Goal: Complete application form

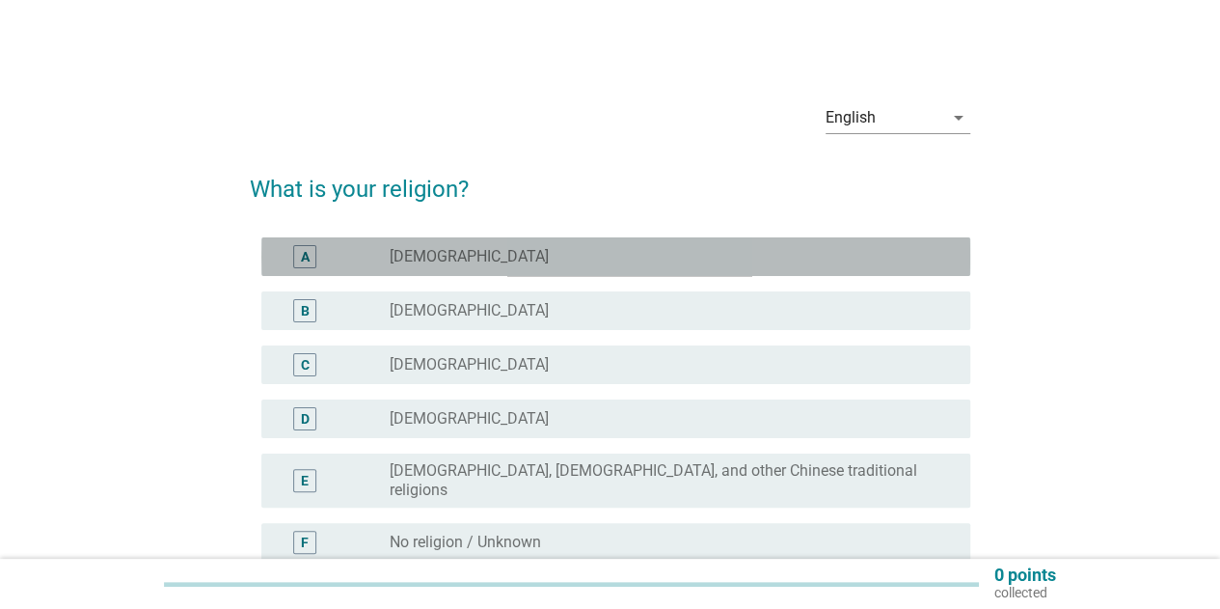
click at [450, 254] on div "radio_button_unchecked [DEMOGRAPHIC_DATA]" at bounding box center [665, 256] width 550 height 19
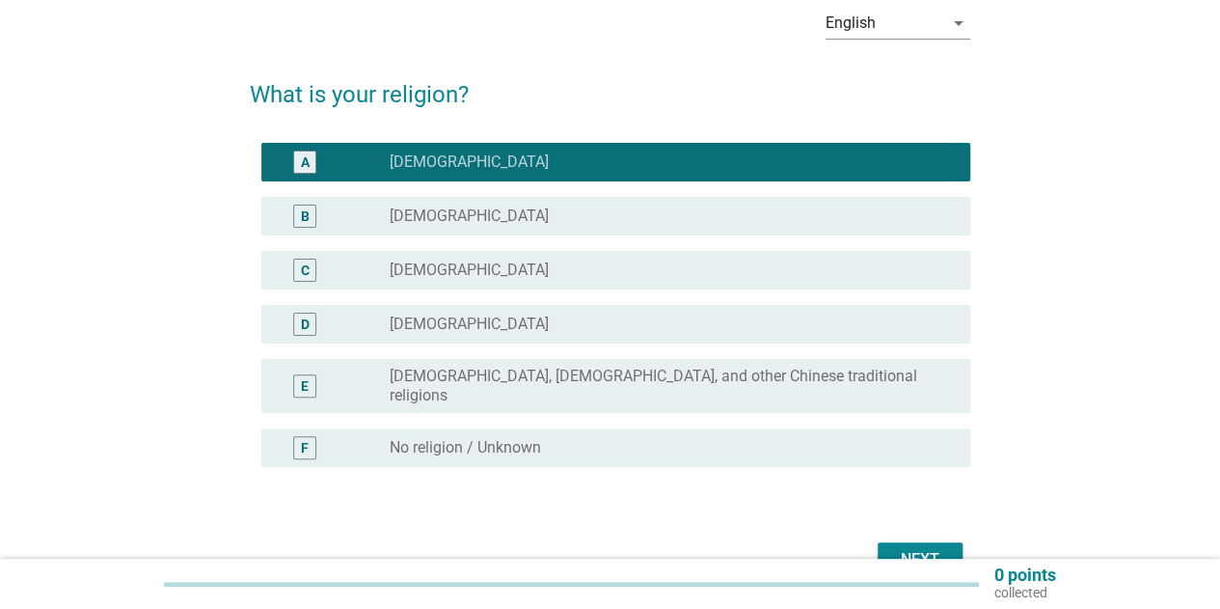
scroll to position [189, 0]
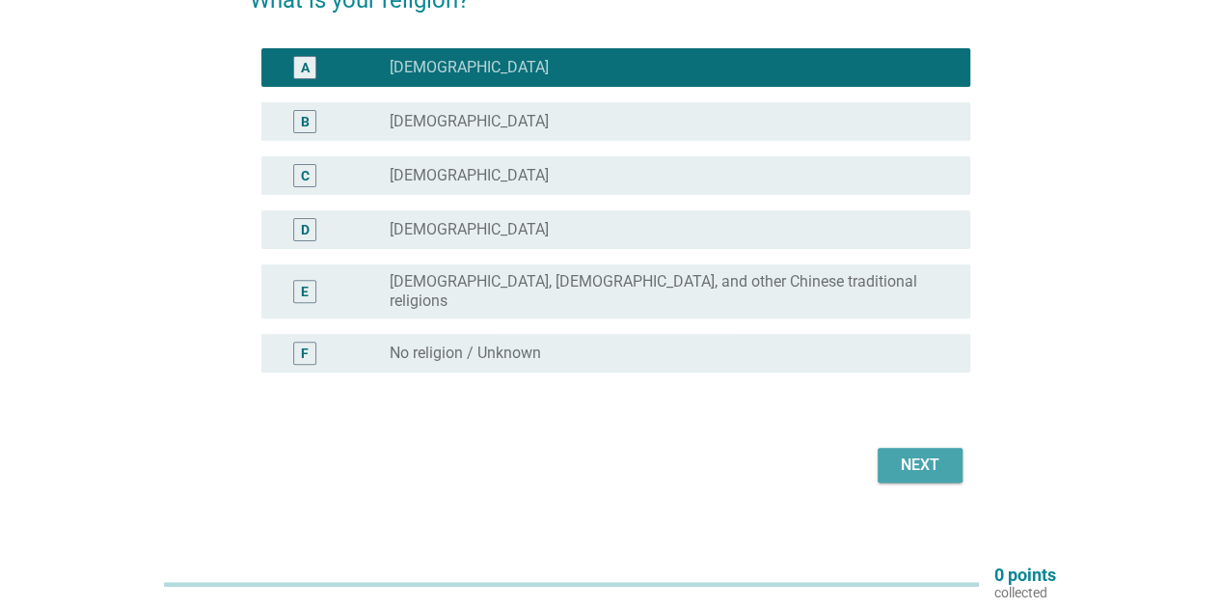
click at [901, 460] on div "Next" at bounding box center [920, 464] width 54 height 23
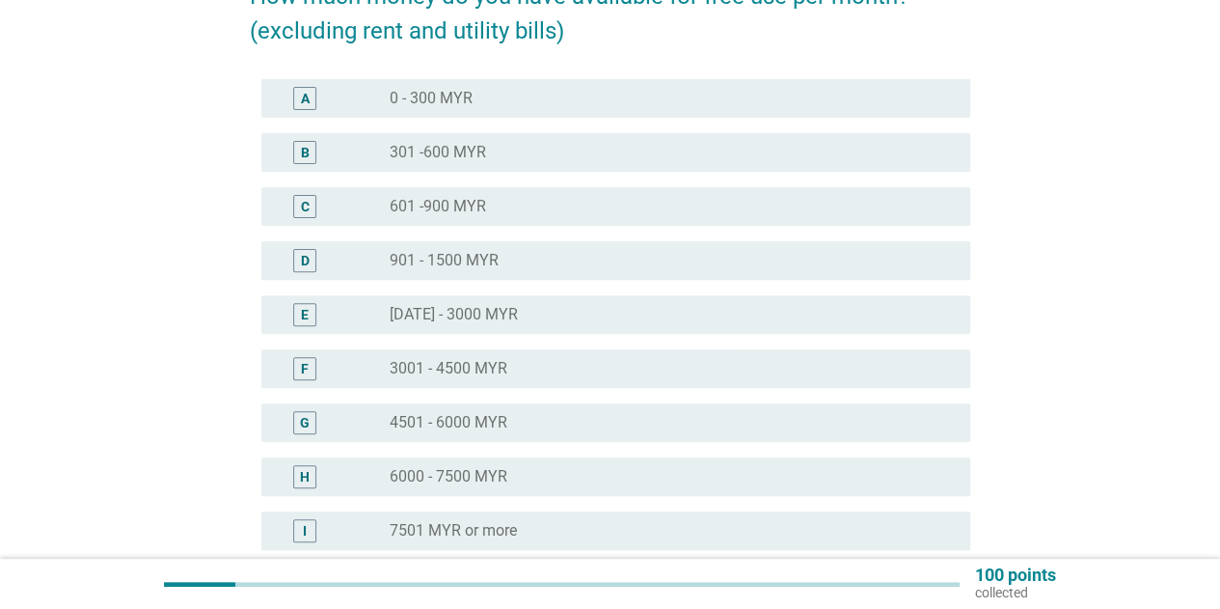
scroll to position [96, 0]
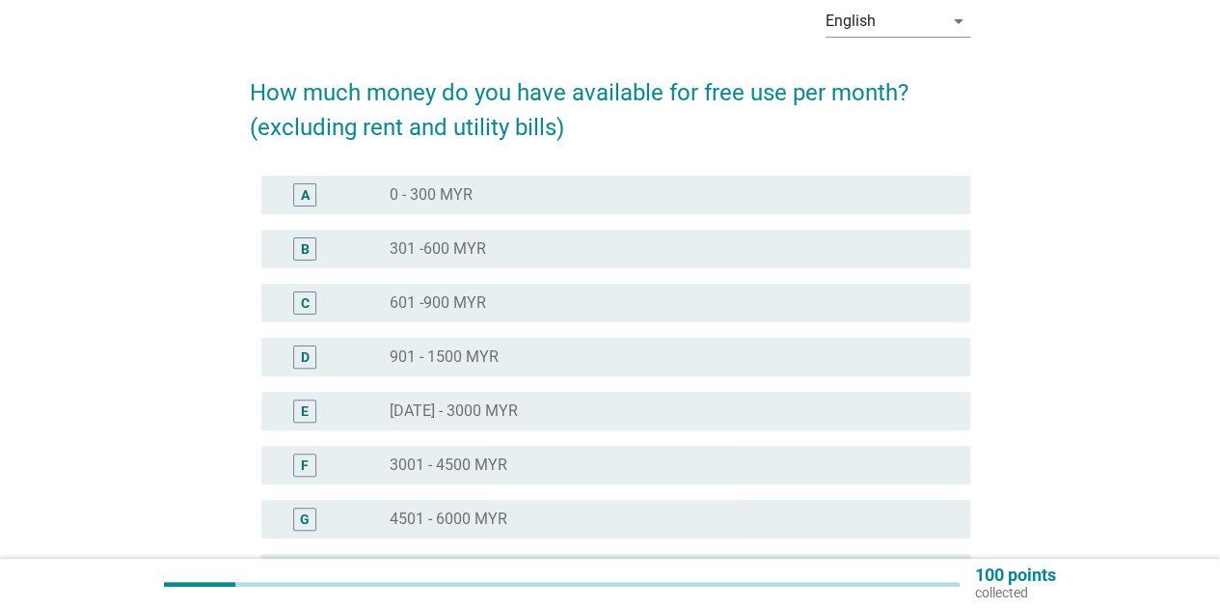
click at [535, 250] on div "radio_button_unchecked 301 -600 MYR" at bounding box center [665, 248] width 550 height 19
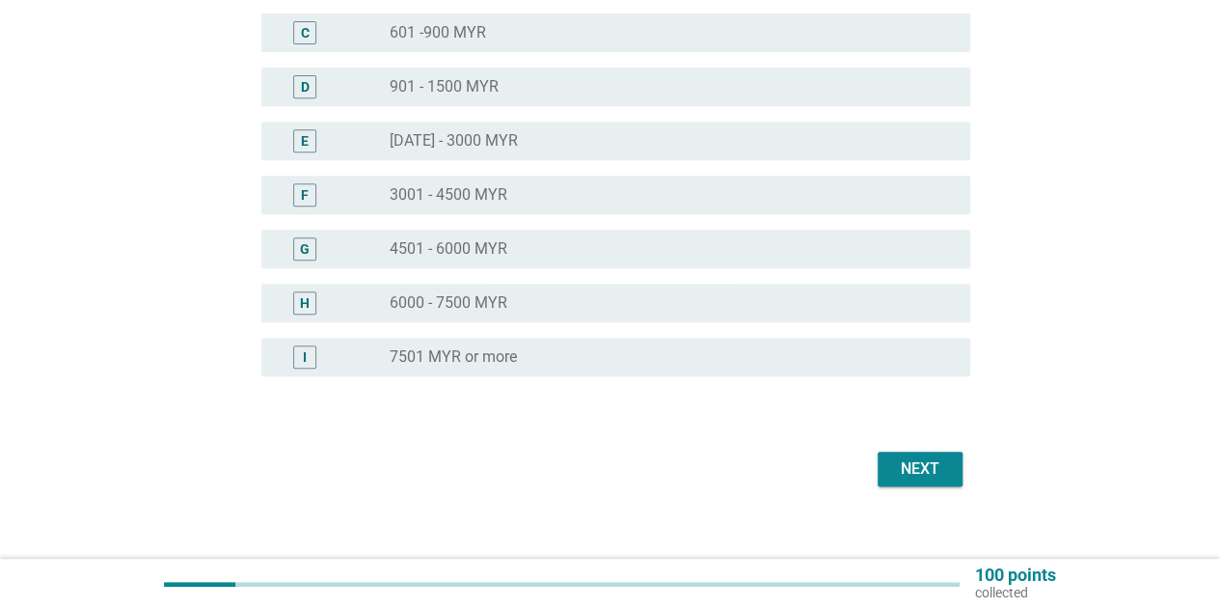
scroll to position [386, 0]
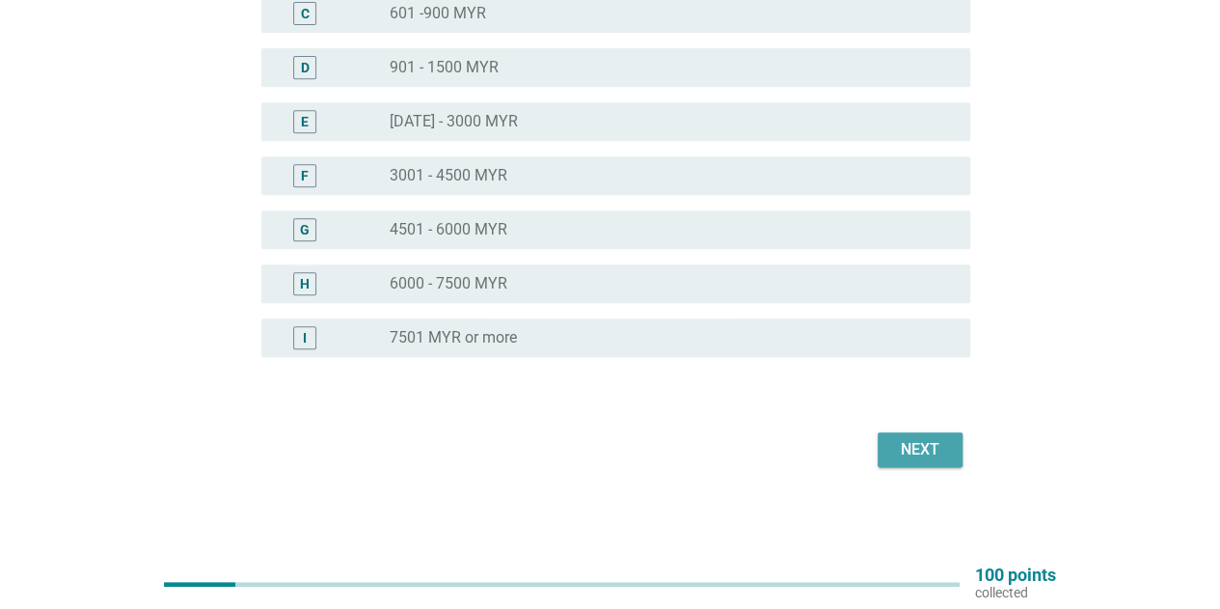
click at [923, 451] on div "Next" at bounding box center [920, 449] width 54 height 23
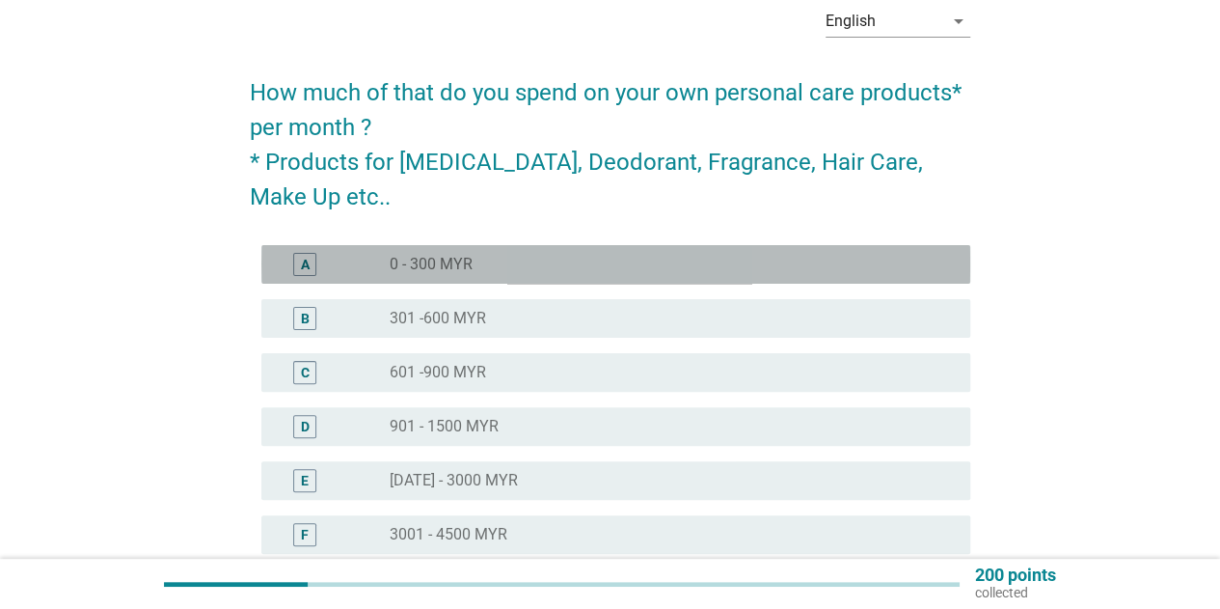
click at [689, 257] on div "radio_button_unchecked 0 - 300 MYR" at bounding box center [665, 264] width 550 height 19
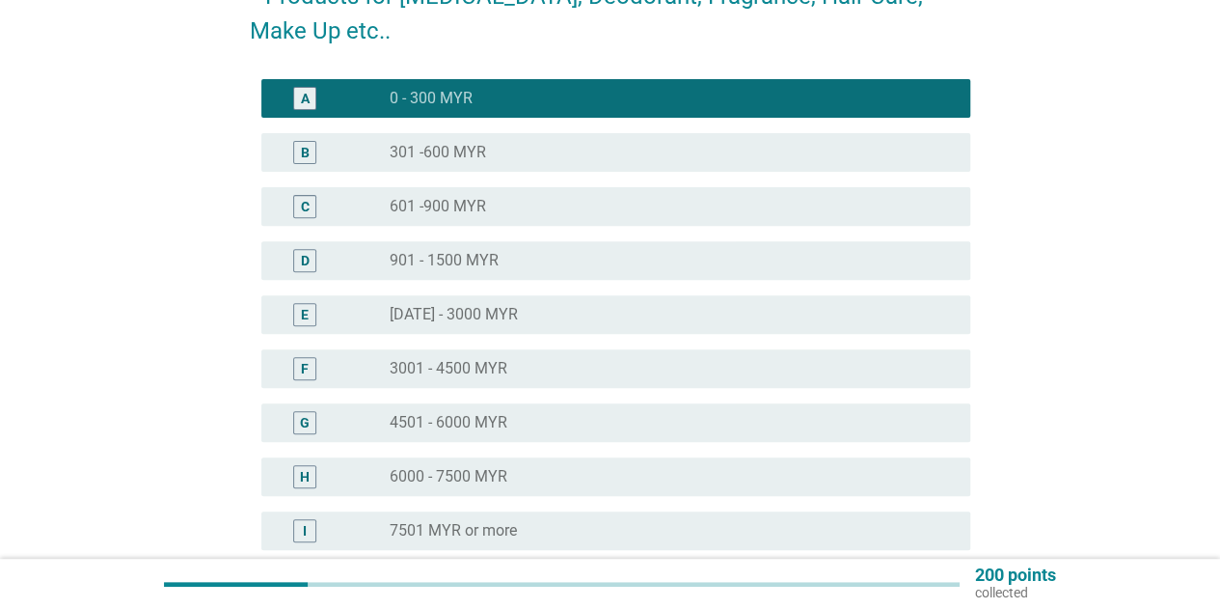
scroll to position [455, 0]
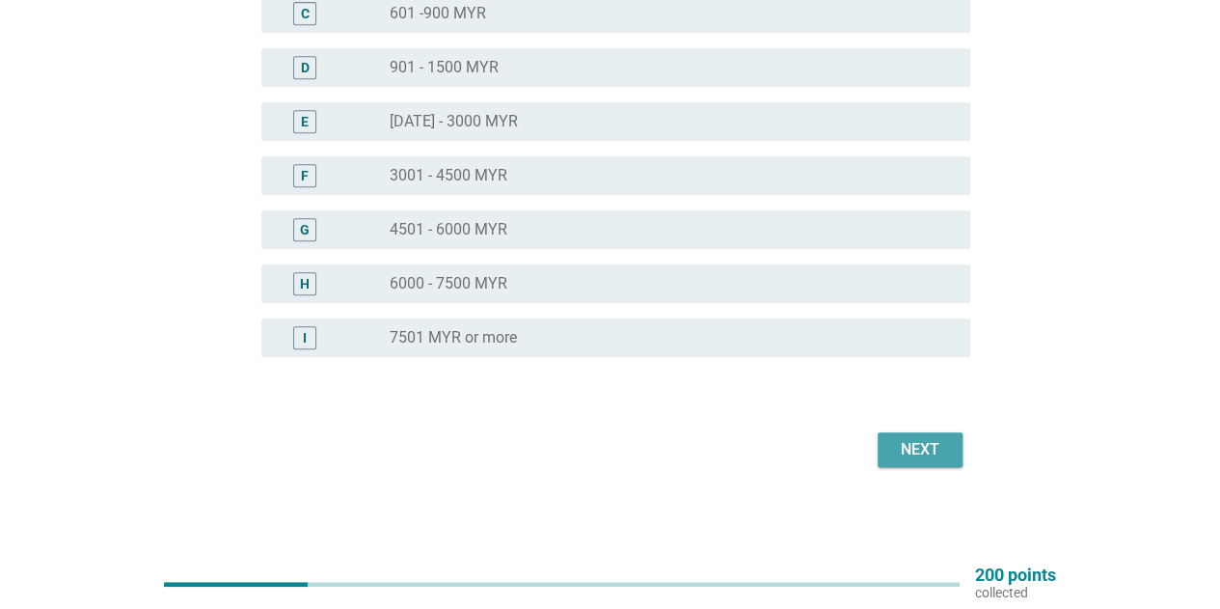
click at [914, 445] on div "Next" at bounding box center [920, 449] width 54 height 23
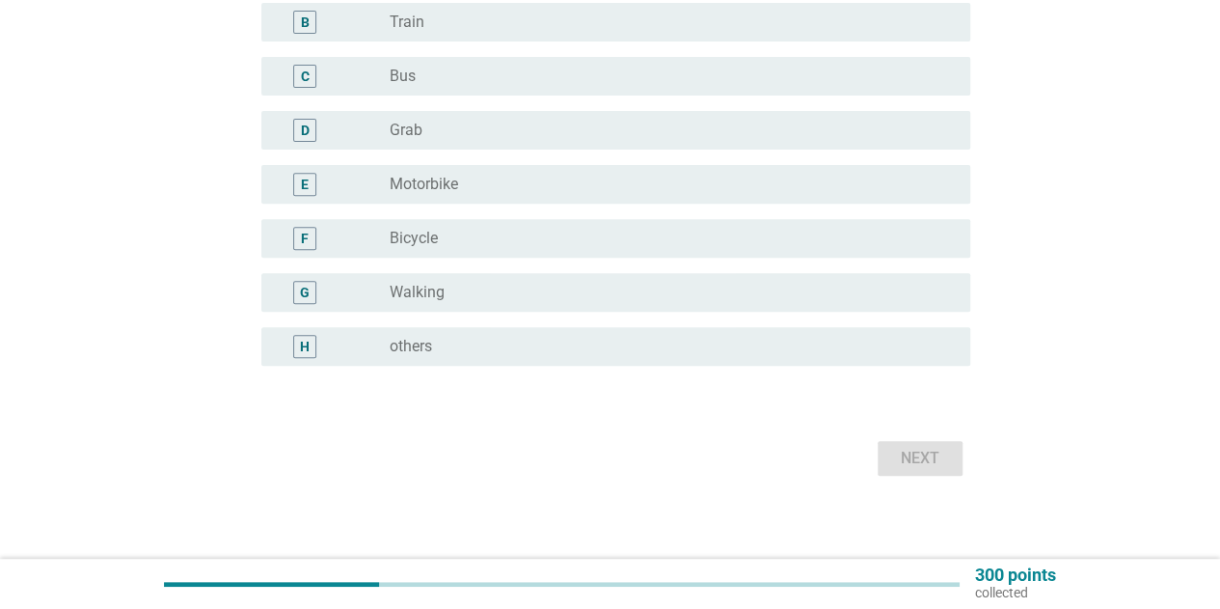
scroll to position [289, 0]
click at [633, 192] on div "radio_button_unchecked Motorbike" at bounding box center [665, 183] width 550 height 19
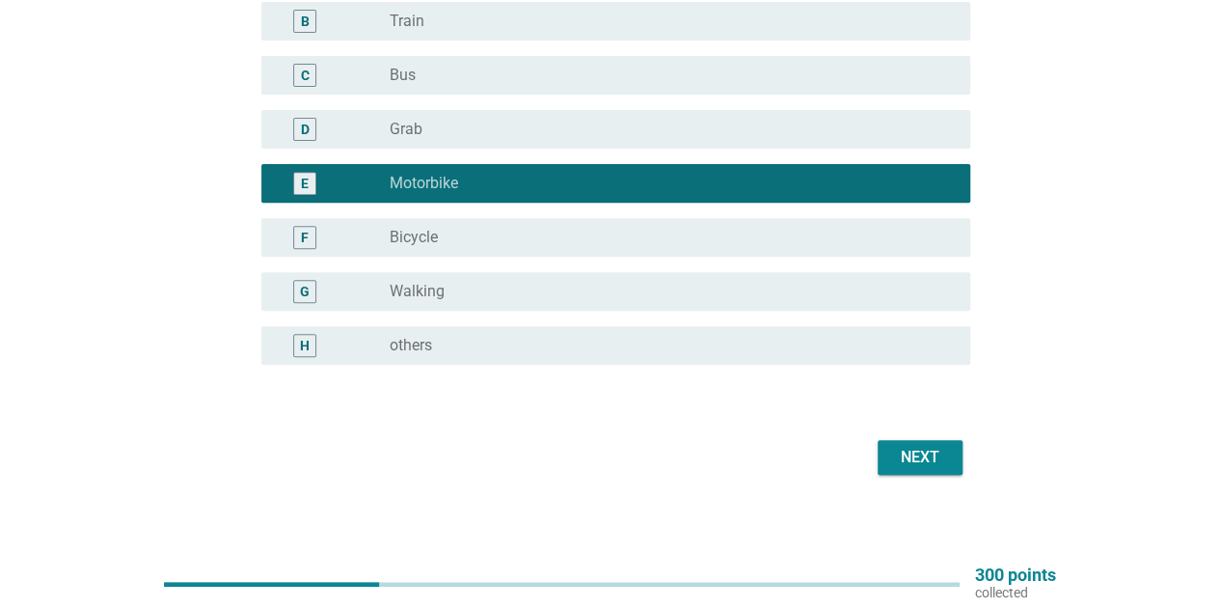
click at [935, 457] on div "Next" at bounding box center [920, 457] width 54 height 23
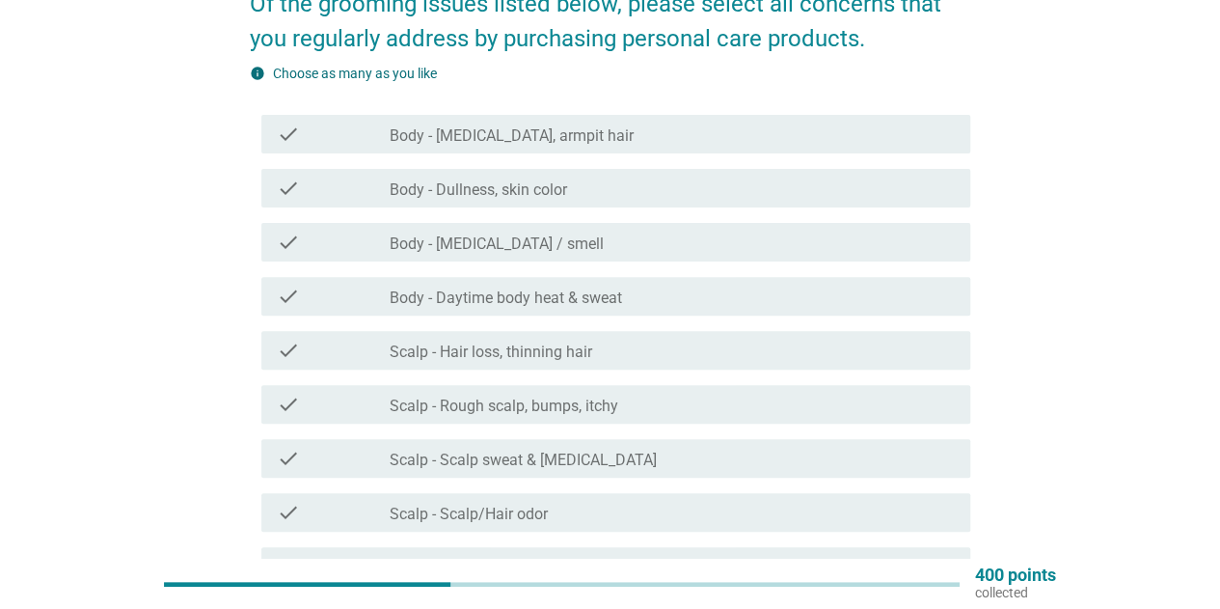
scroll to position [168, 0]
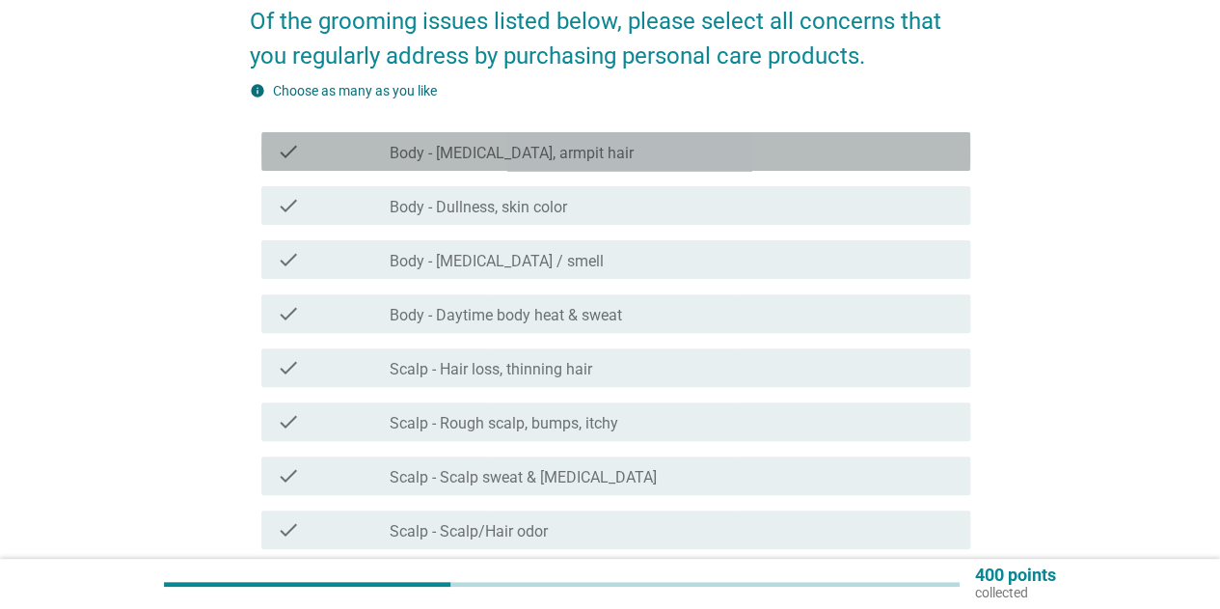
click at [586, 152] on div "check_box_outline_blank Body - [MEDICAL_DATA], armpit hair" at bounding box center [672, 151] width 565 height 23
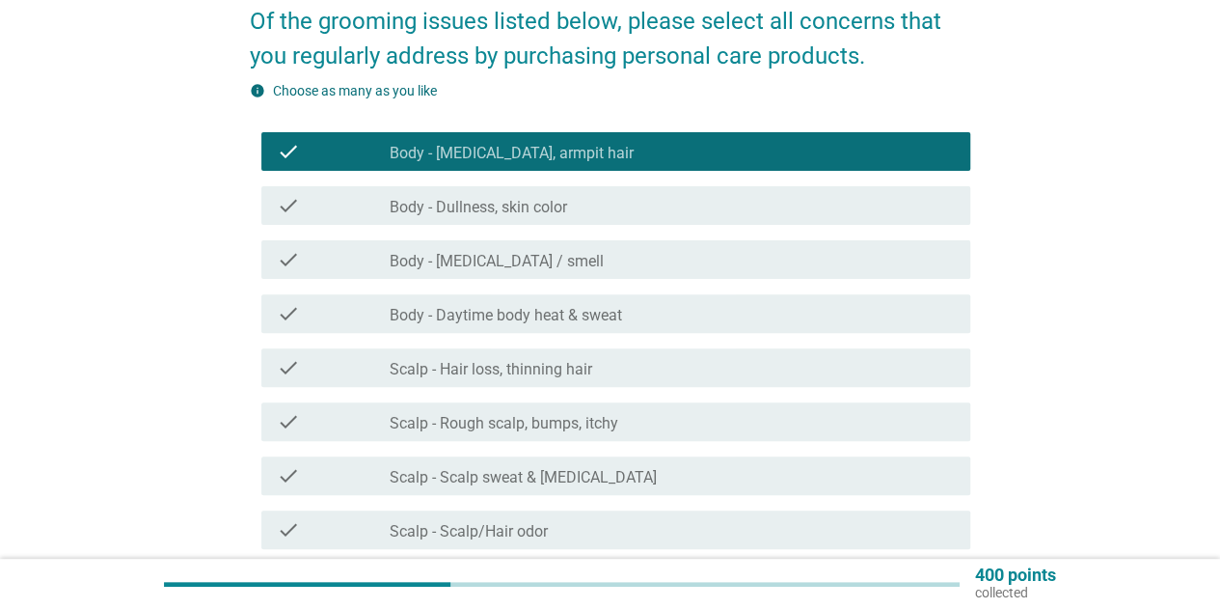
scroll to position [264, 0]
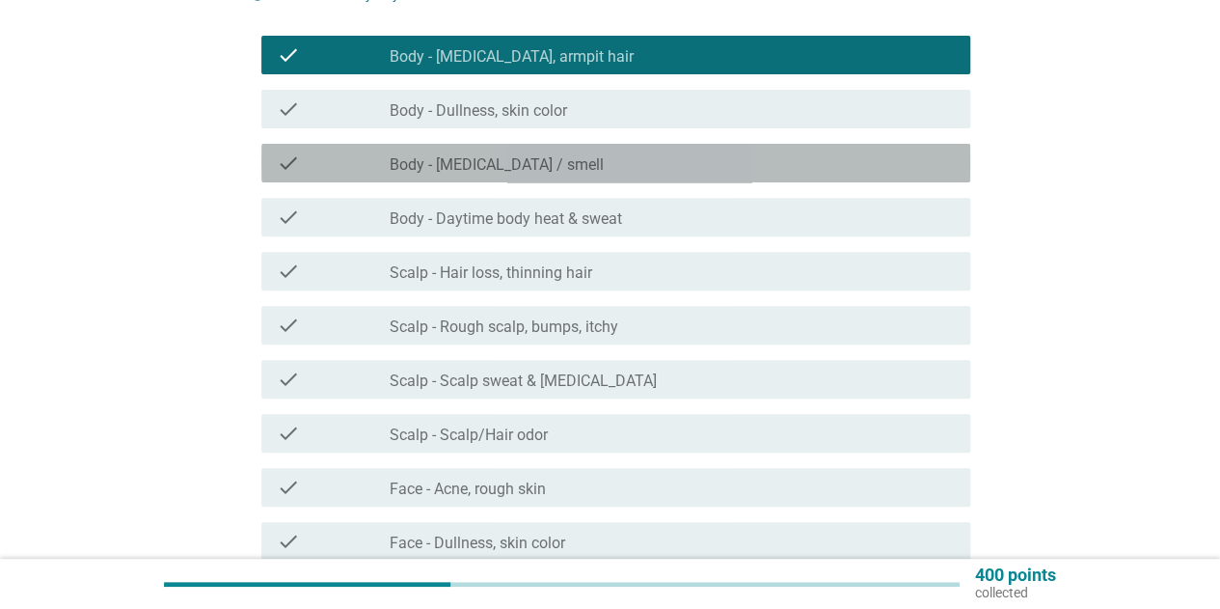
click at [582, 165] on div "check_box_outline_blank Body - [MEDICAL_DATA] / smell" at bounding box center [672, 162] width 565 height 23
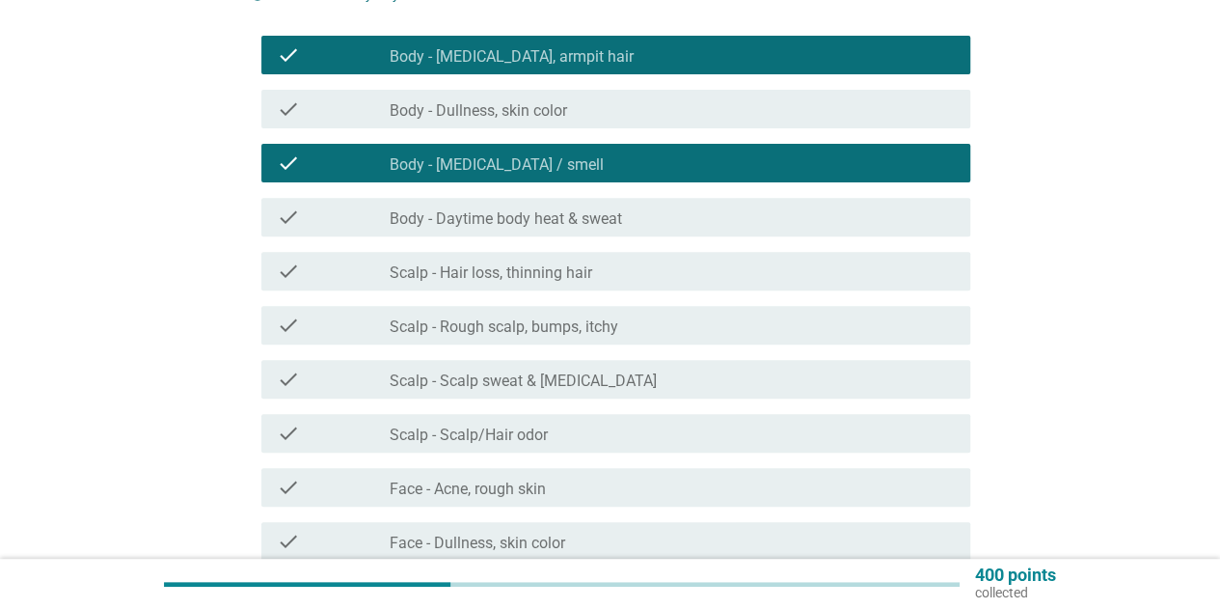
scroll to position [361, 0]
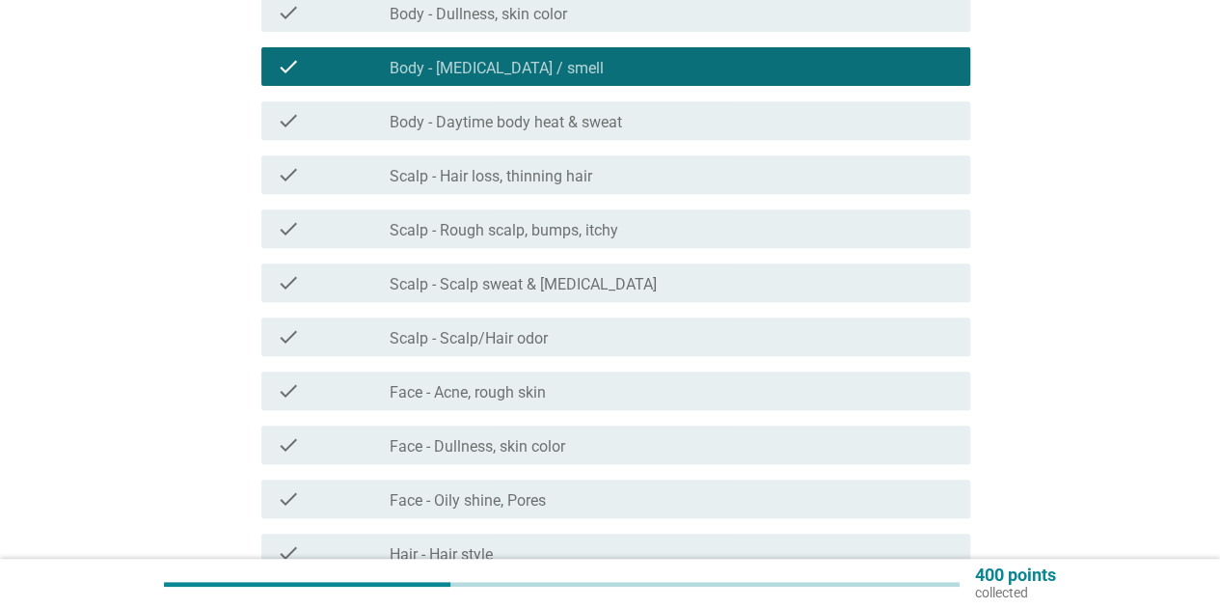
click at [618, 178] on div "check_box_outline_blank Scalp - Hair loss, thinning hair" at bounding box center [672, 174] width 565 height 23
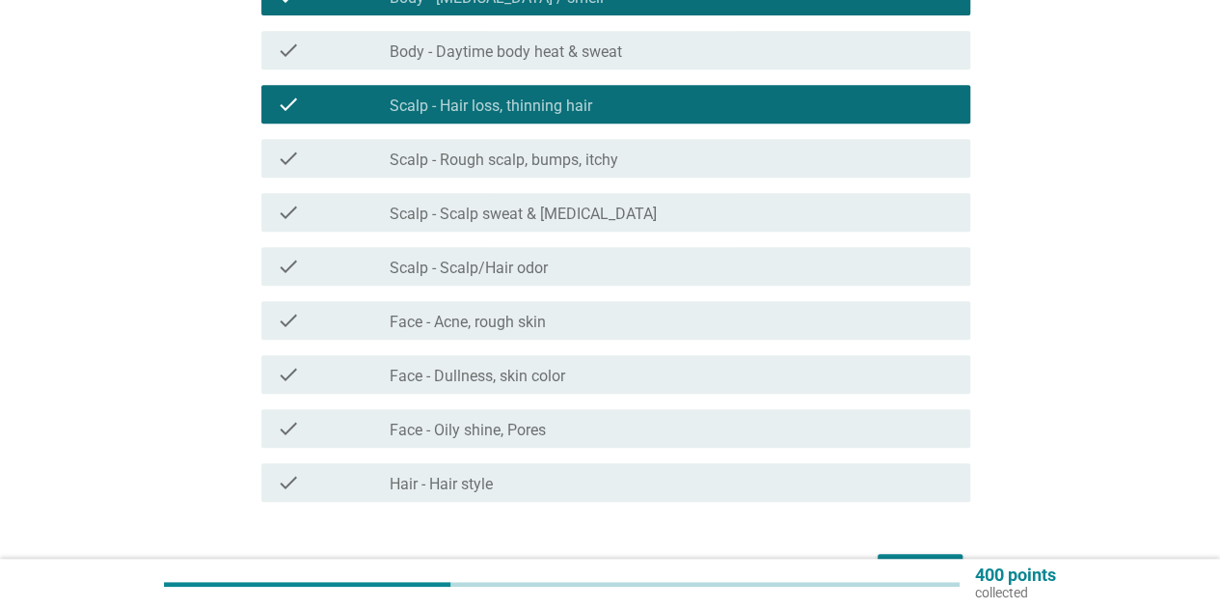
scroll to position [457, 0]
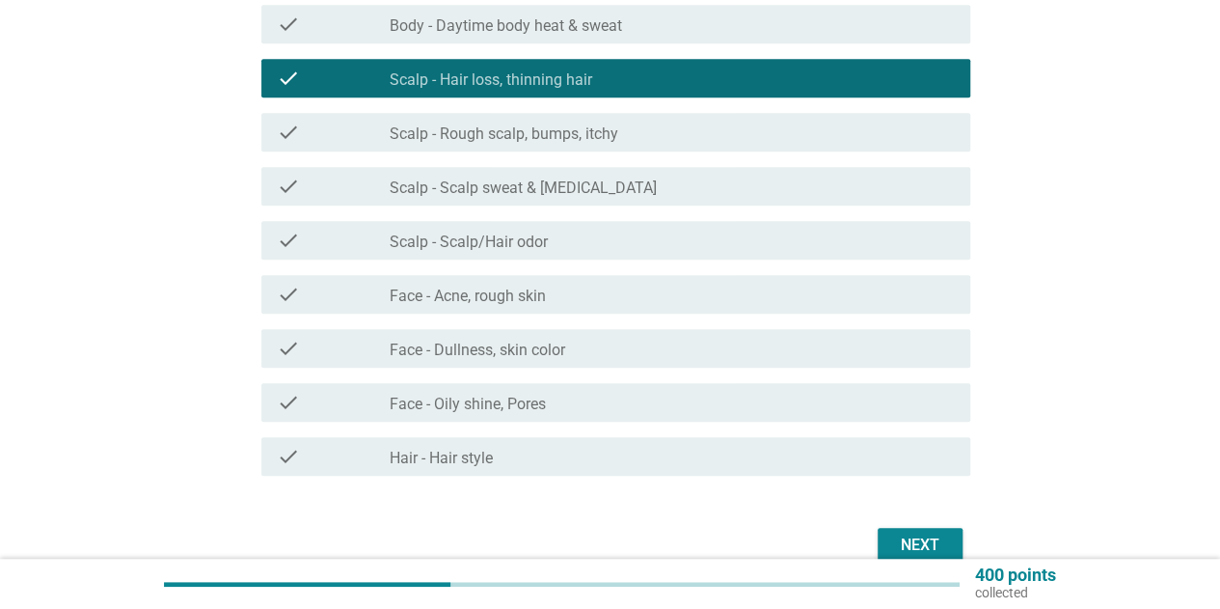
click at [565, 351] on label "Face - Dullness, skin color" at bounding box center [478, 349] width 176 height 19
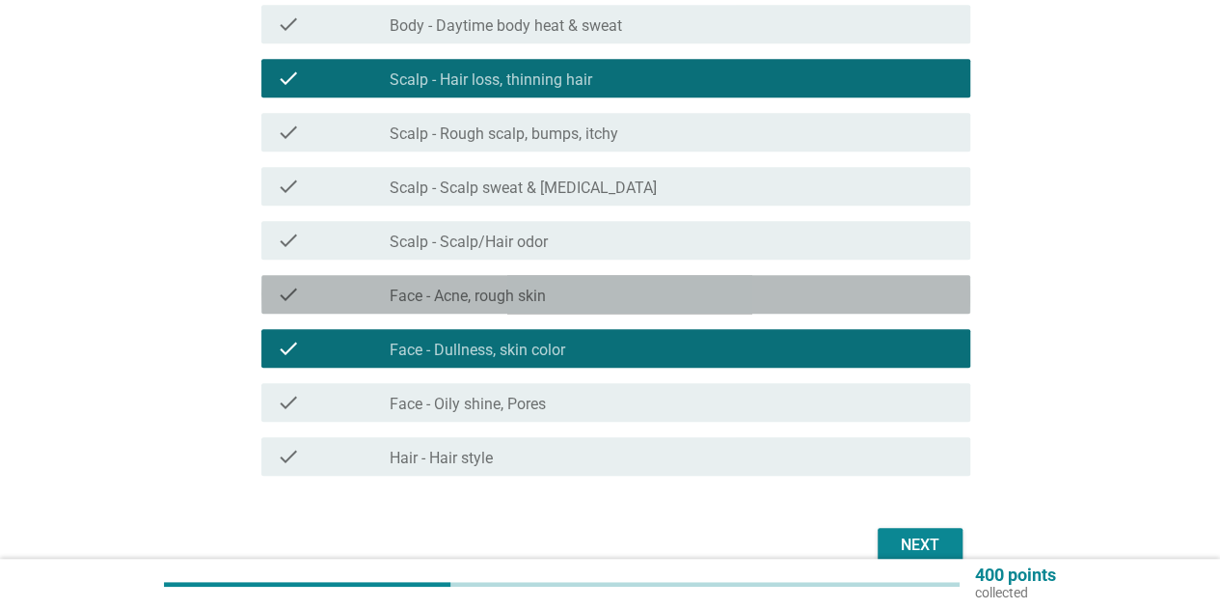
click at [555, 300] on div "check_box_outline_blank Face - Acne, rough skin" at bounding box center [672, 294] width 565 height 23
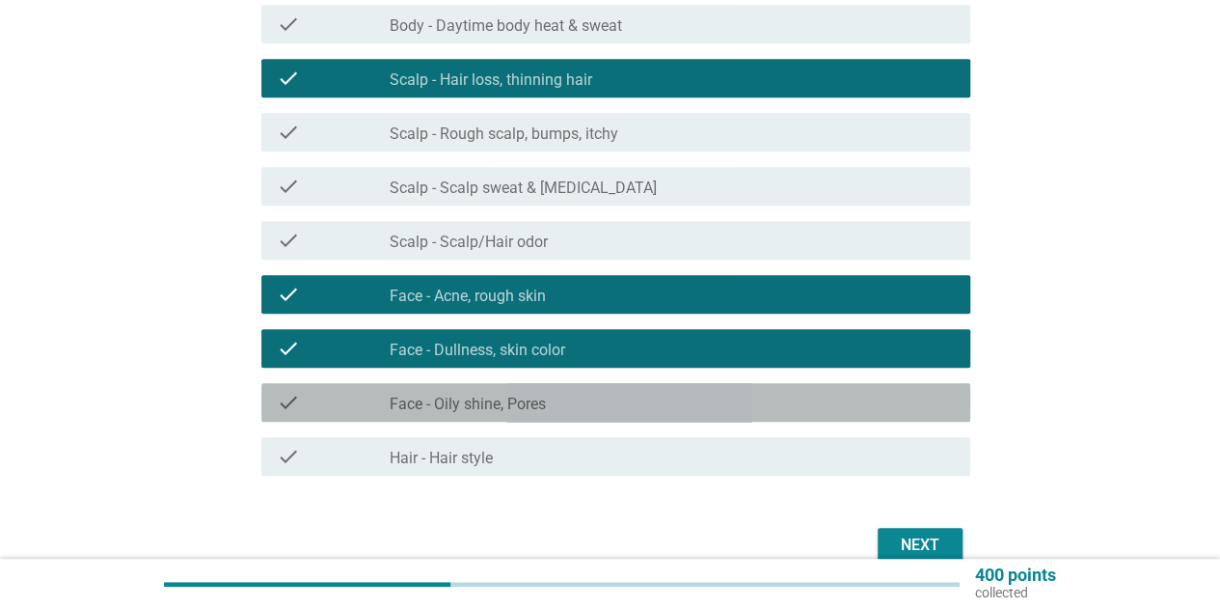
click at [552, 401] on div "check_box_outline_blank Face - Oily shine, Pores" at bounding box center [672, 402] width 565 height 23
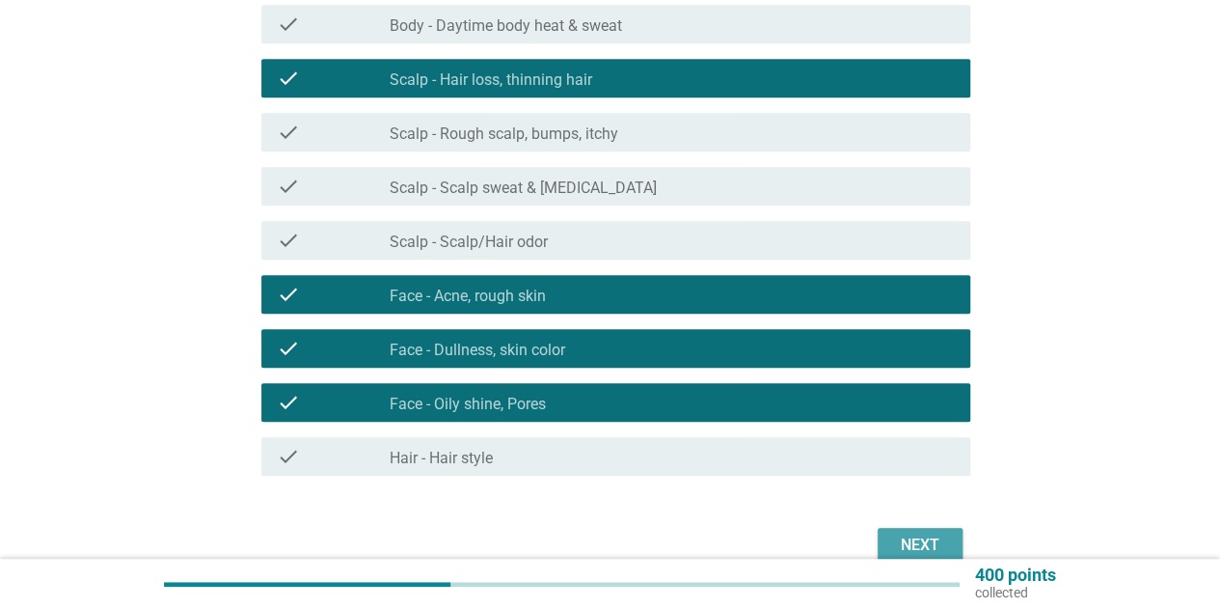
click at [922, 547] on div "Next" at bounding box center [920, 544] width 54 height 23
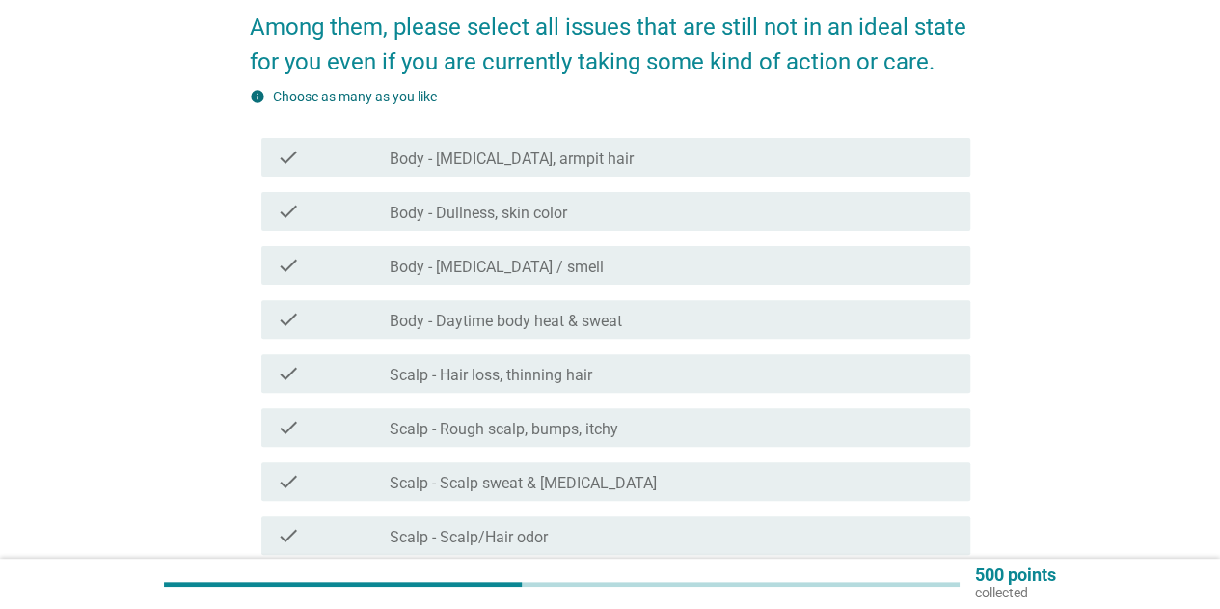
scroll to position [193, 0]
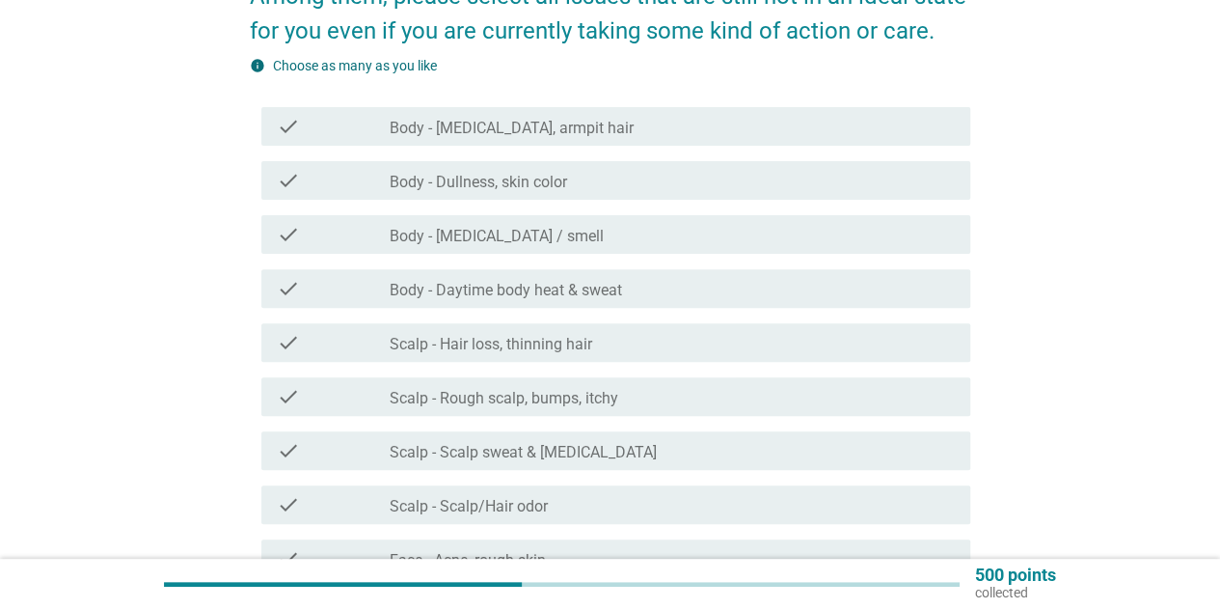
click at [680, 288] on div "check_box_outline_blank Body - Daytime body heat & sweat" at bounding box center [672, 288] width 565 height 23
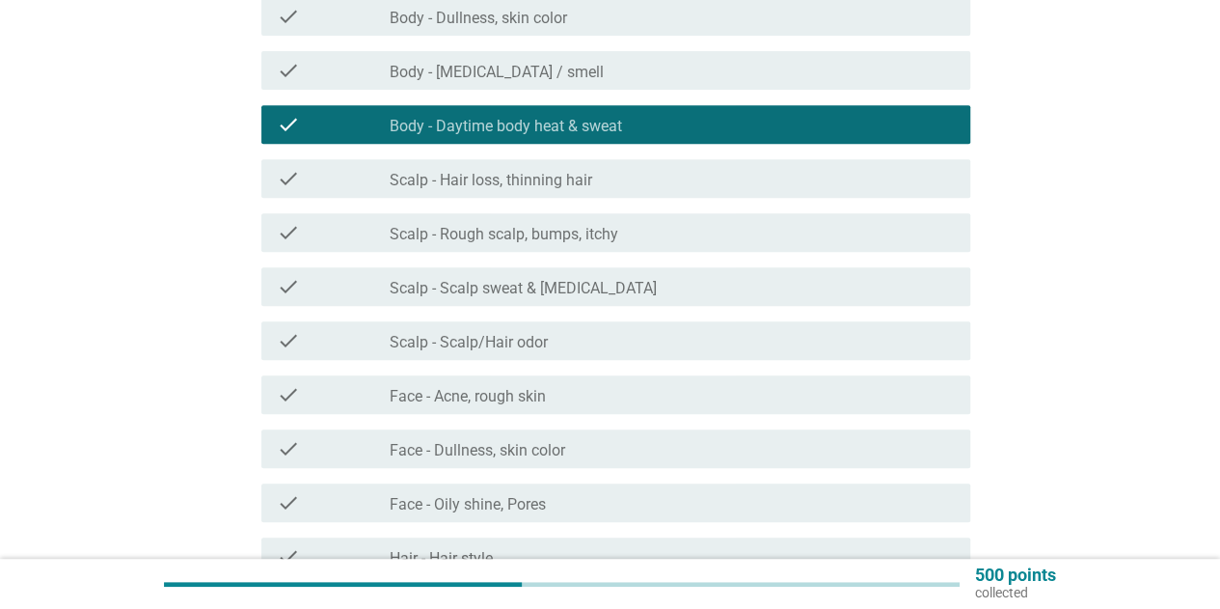
scroll to position [386, 0]
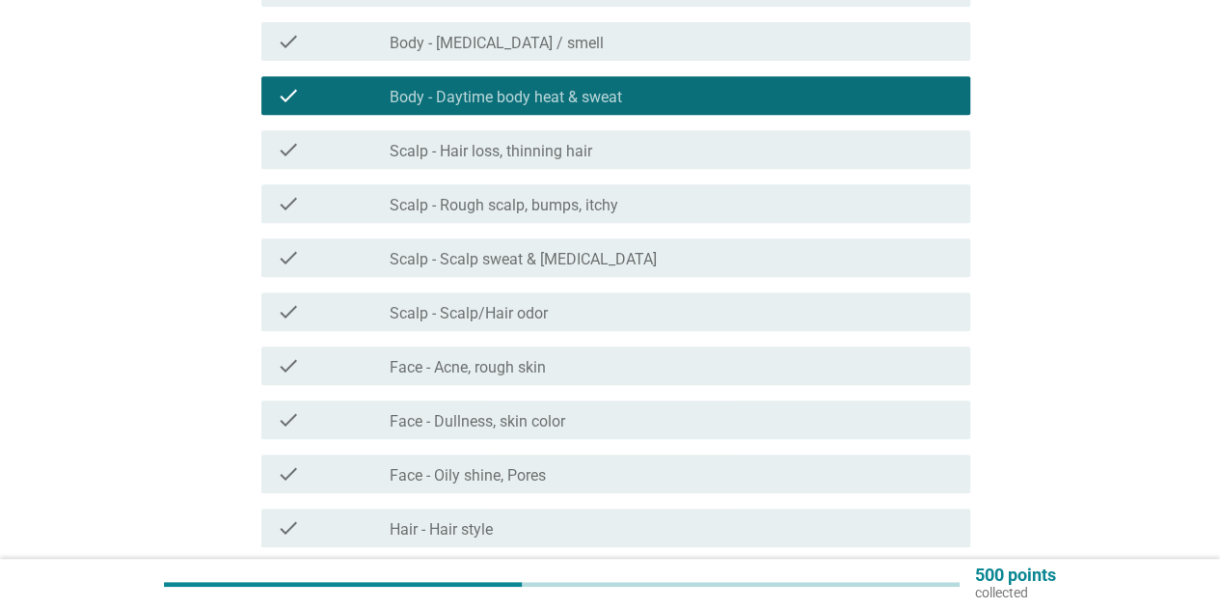
click at [650, 205] on div "check_box_outline_blank Scalp - Rough scalp, bumps, itchy" at bounding box center [672, 203] width 565 height 23
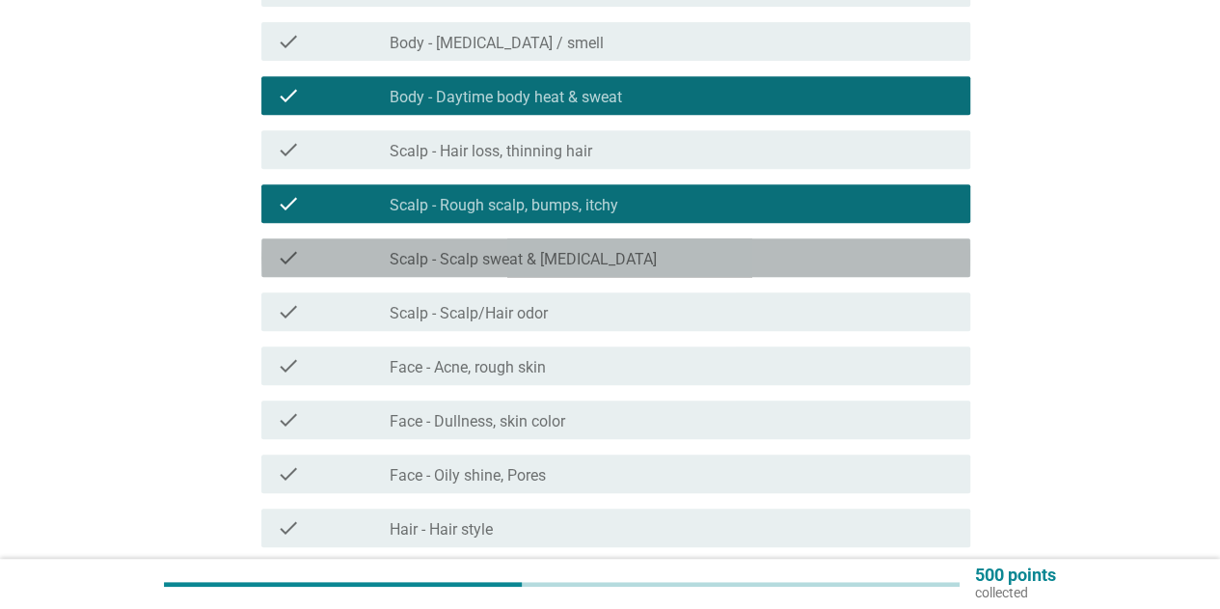
click at [677, 257] on div "check_box_outline_blank Scalp - Scalp sweat & [MEDICAL_DATA]" at bounding box center [672, 257] width 565 height 23
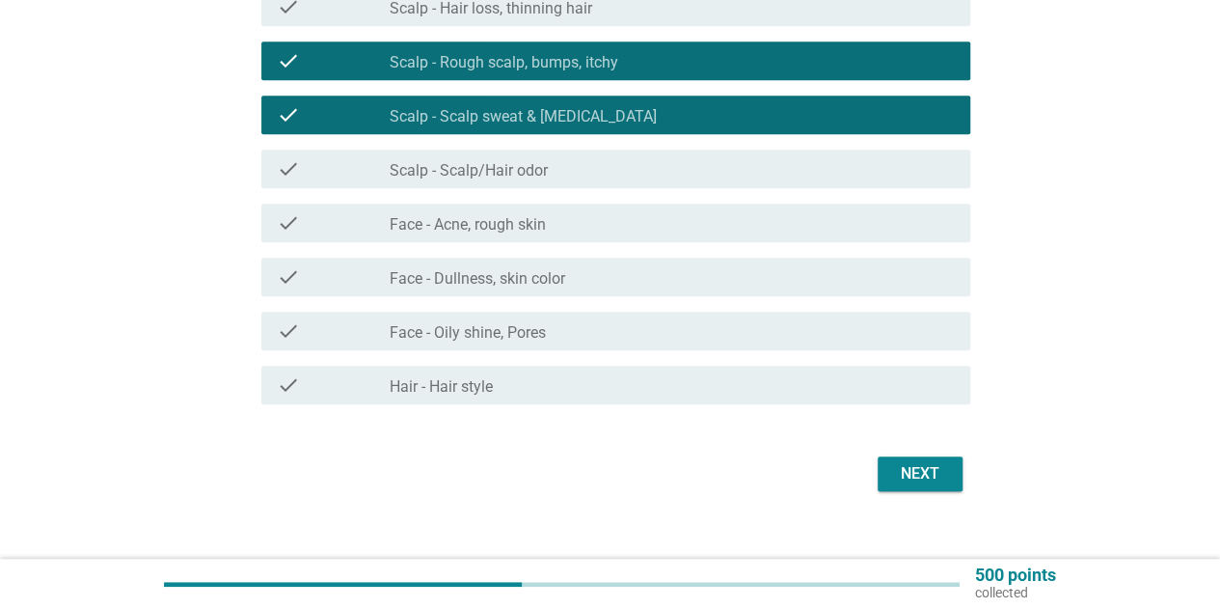
scroll to position [554, 0]
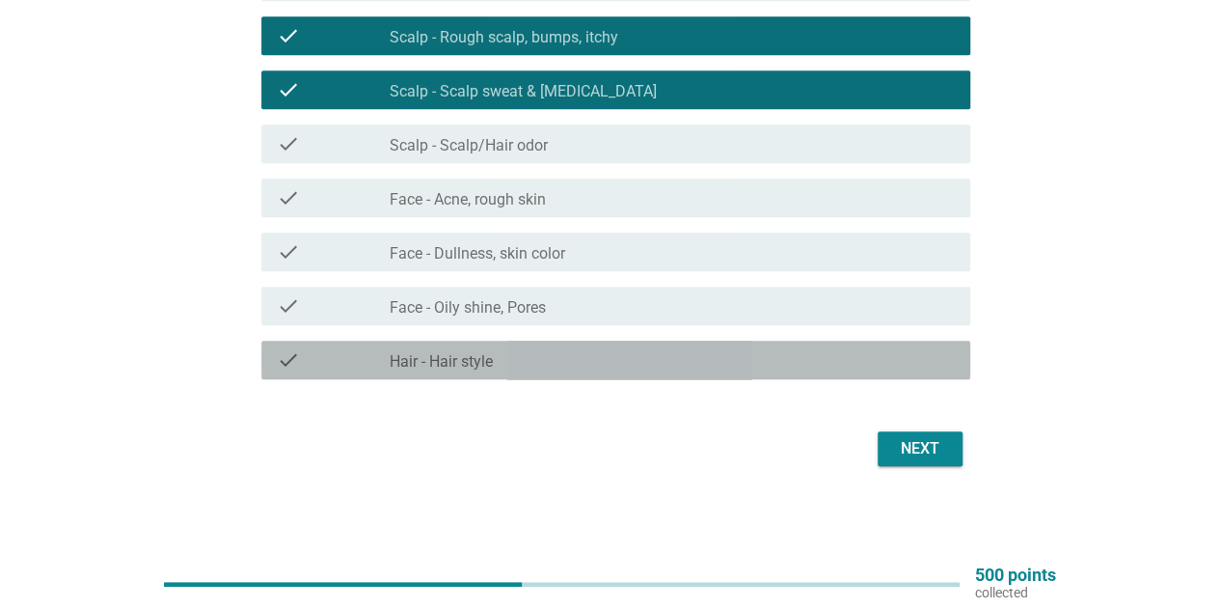
click at [686, 361] on div "check_box_outline_blank Hair - Hair style" at bounding box center [672, 359] width 565 height 23
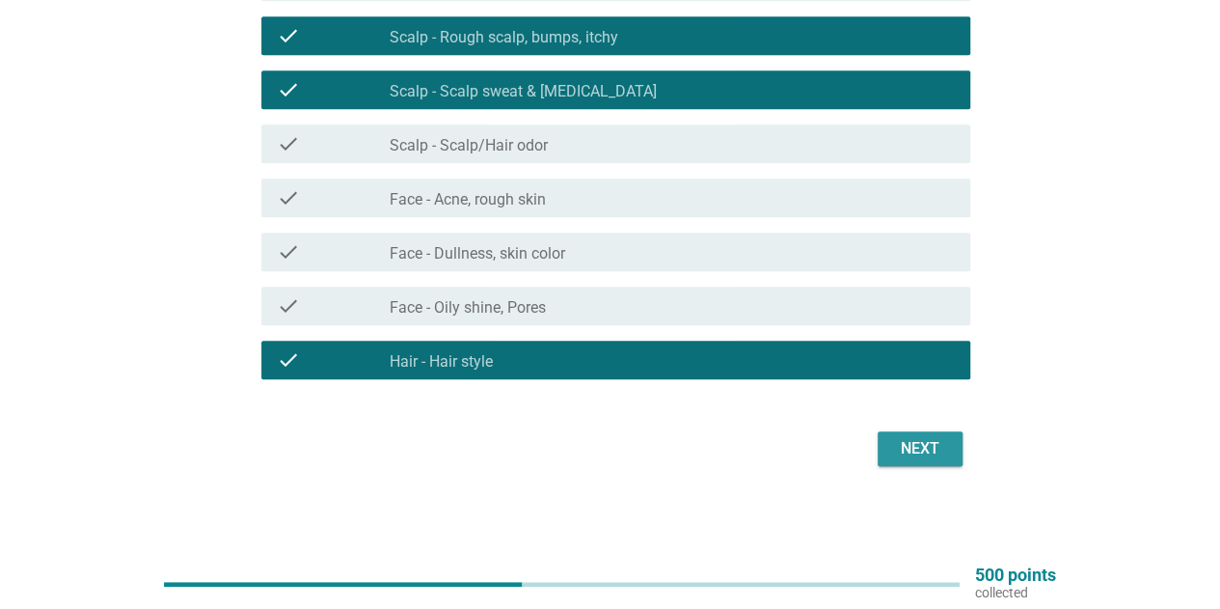
click at [916, 450] on div "Next" at bounding box center [920, 448] width 54 height 23
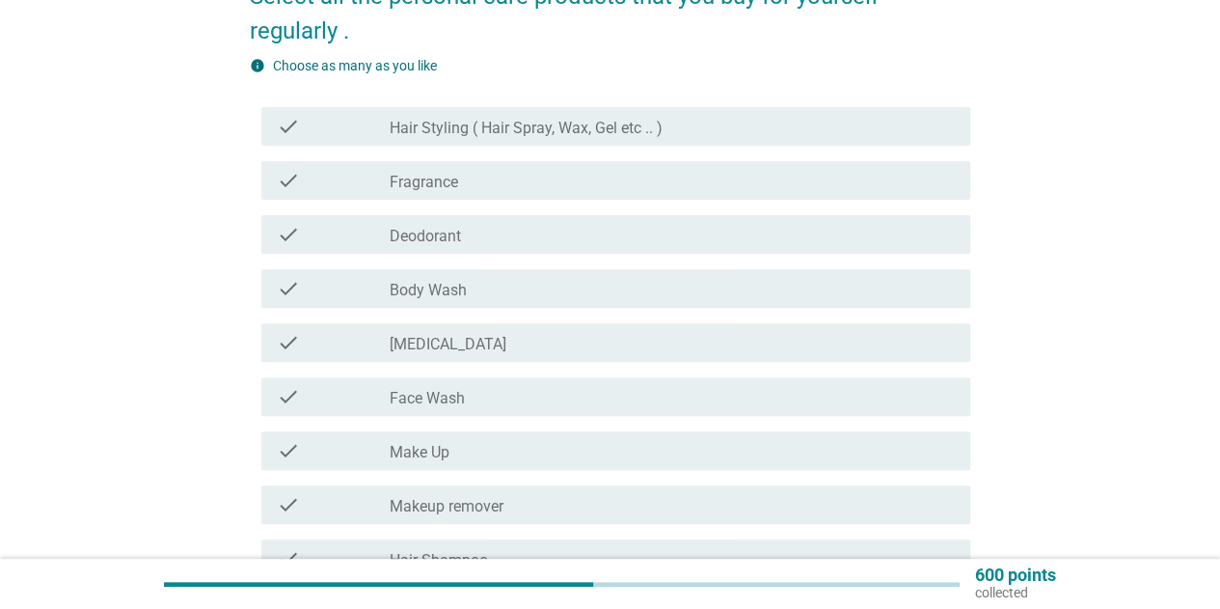
scroll to position [289, 0]
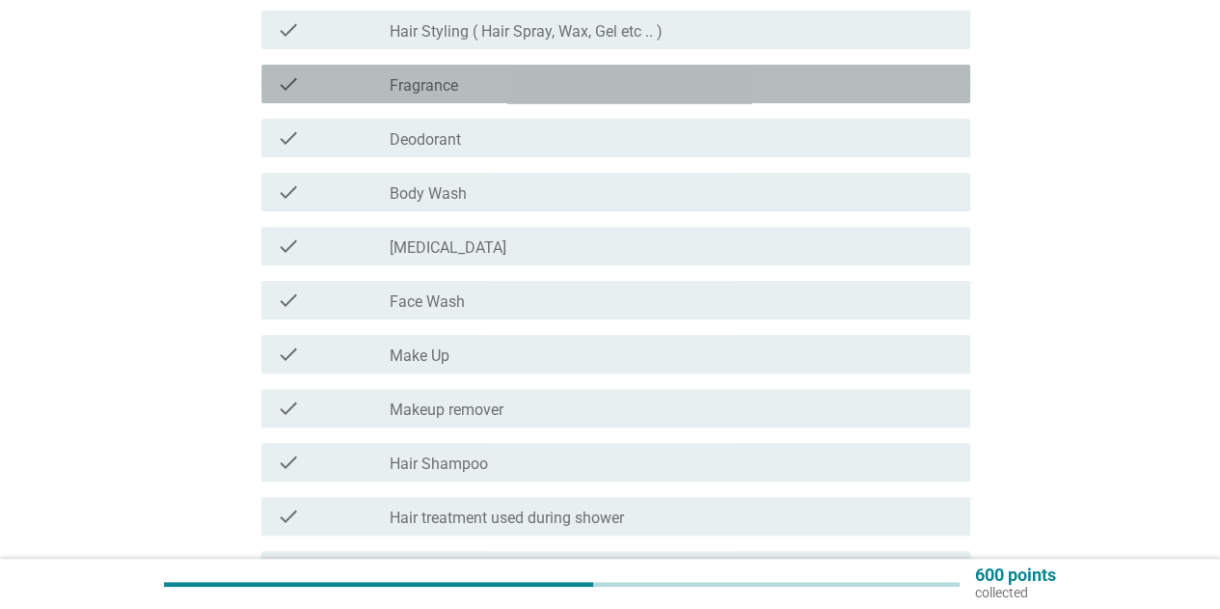
click at [468, 86] on div "check_box_outline_blank Fragrance" at bounding box center [672, 83] width 565 height 23
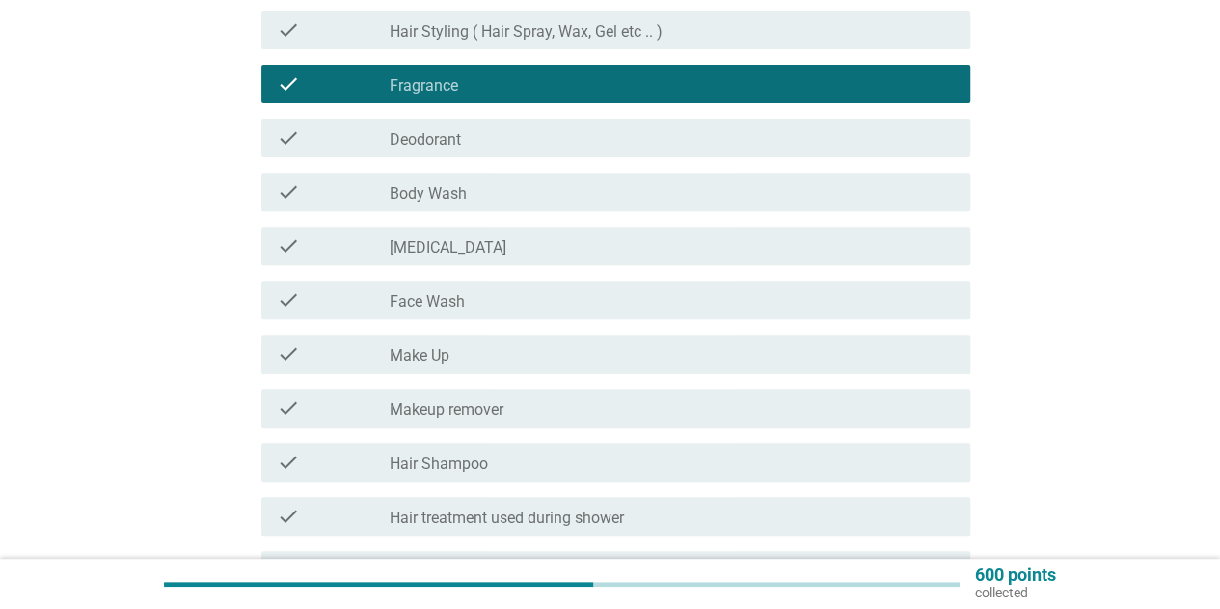
click at [482, 142] on div "check_box_outline_blank Deodorant" at bounding box center [672, 137] width 565 height 23
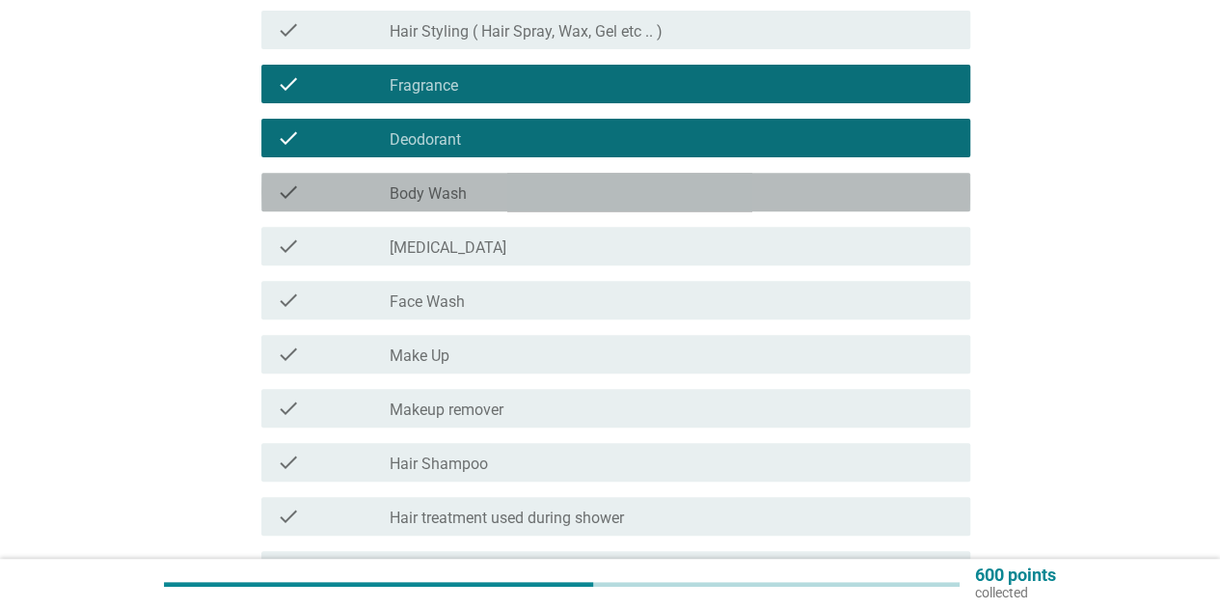
drag, startPoint x: 488, startPoint y: 182, endPoint x: 489, endPoint y: 193, distance: 10.7
click at [488, 182] on div "check_box_outline_blank Body Wash" at bounding box center [672, 191] width 565 height 23
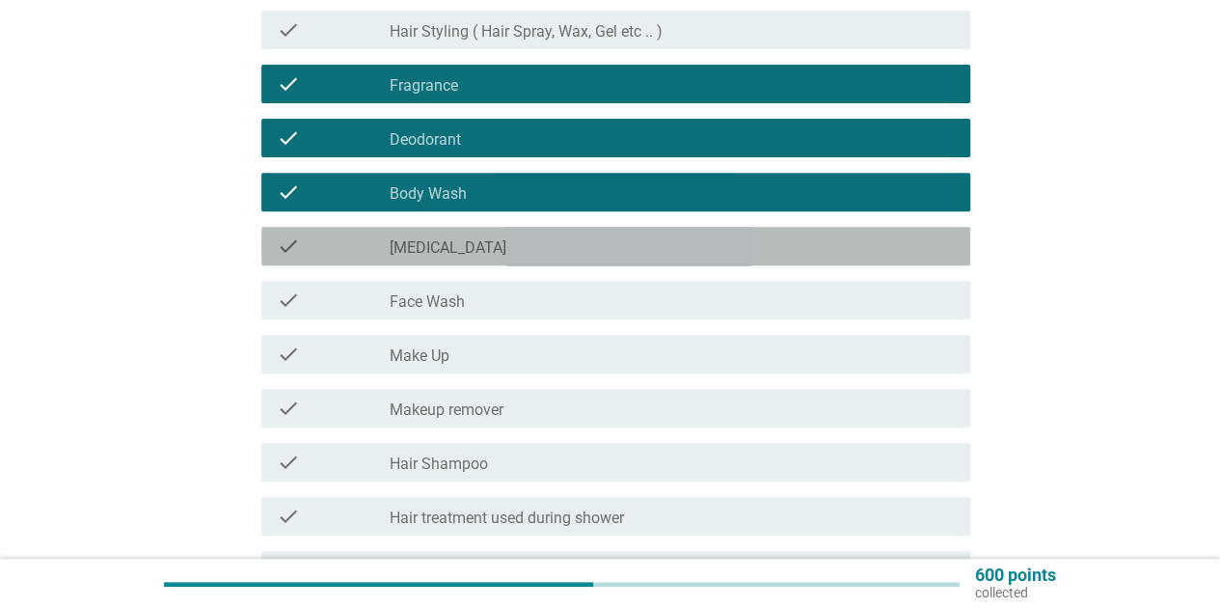
click at [501, 250] on div "check_box_outline_blank [MEDICAL_DATA]" at bounding box center [672, 245] width 565 height 23
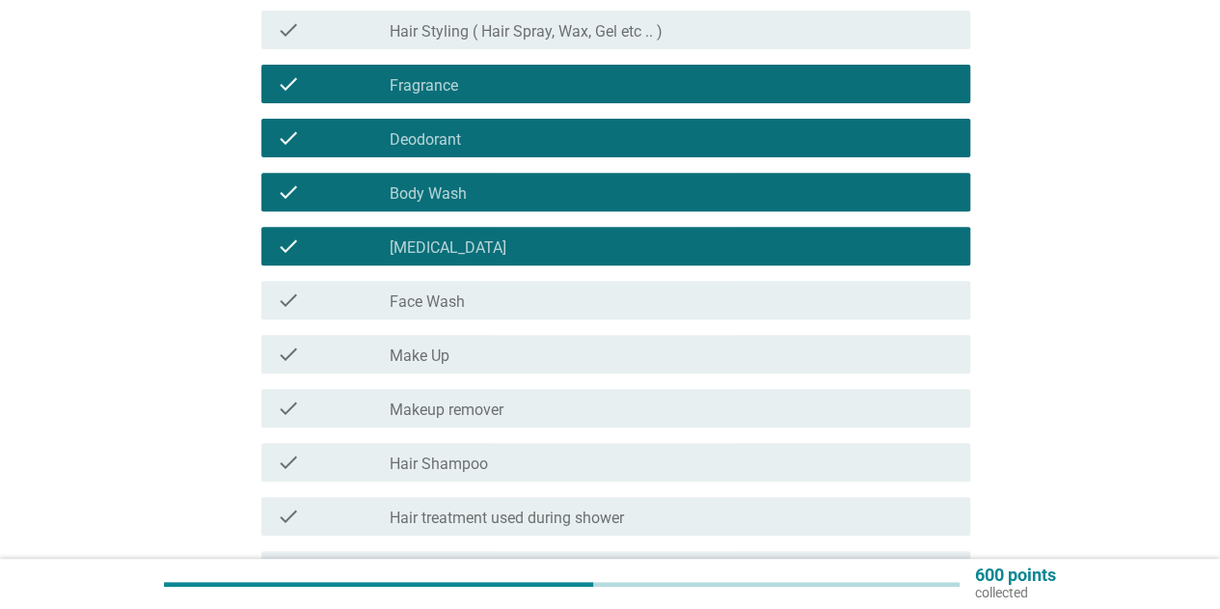
click at [498, 298] on div "check_box_outline_blank Face Wash" at bounding box center [672, 299] width 565 height 23
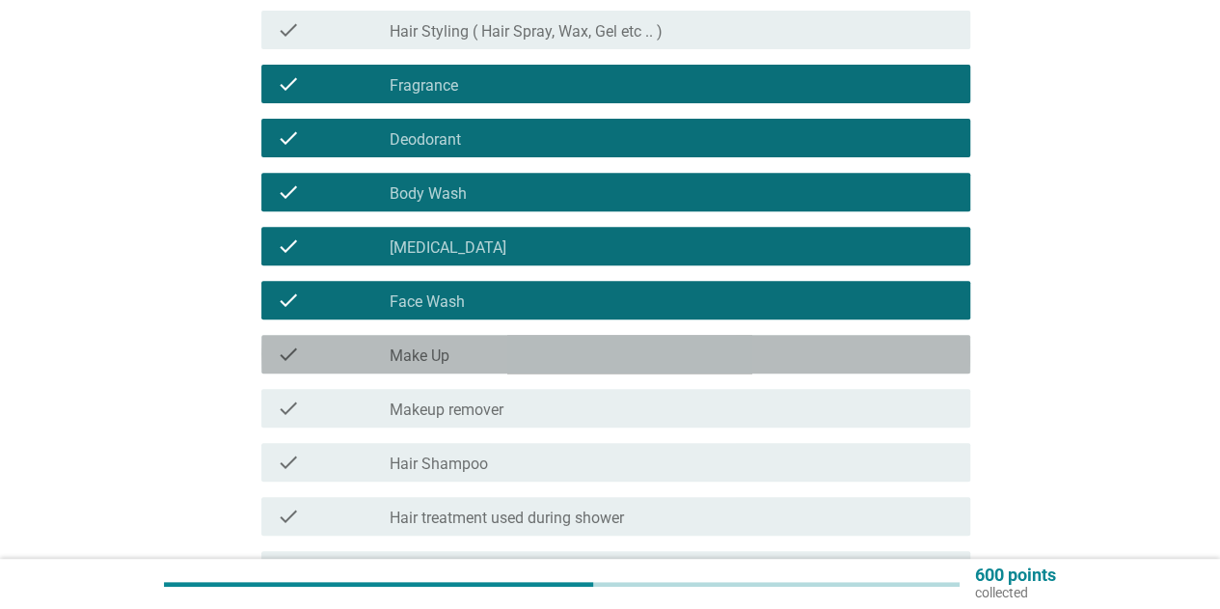
click at [484, 357] on div "check_box_outline_blank Make Up" at bounding box center [672, 353] width 565 height 23
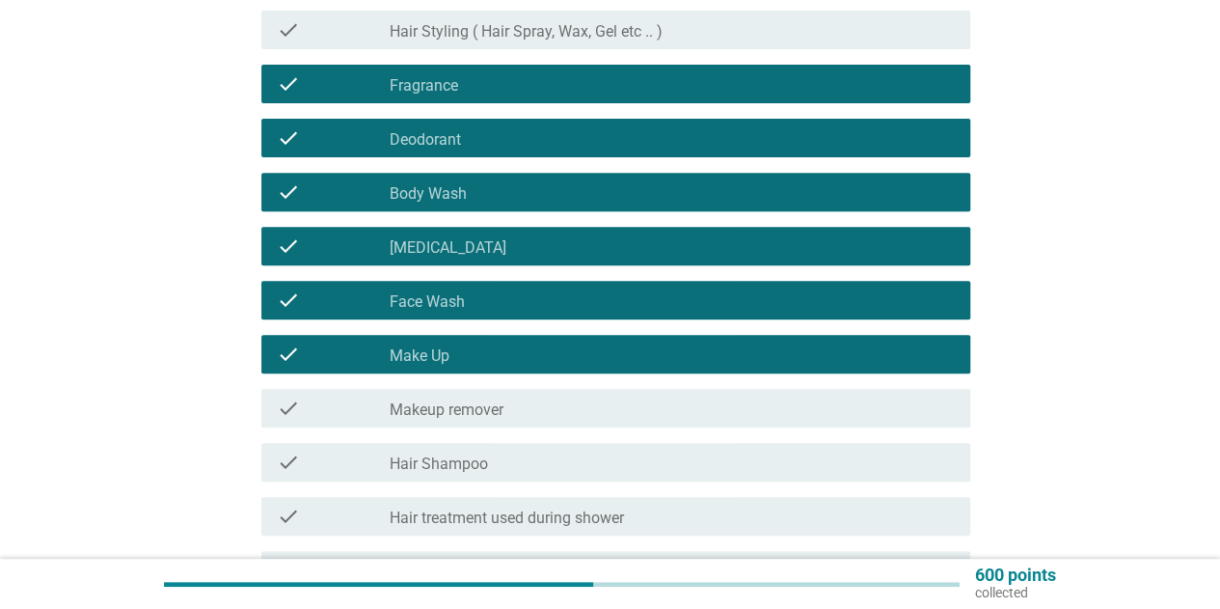
click at [481, 406] on label "Makeup remover" at bounding box center [447, 409] width 114 height 19
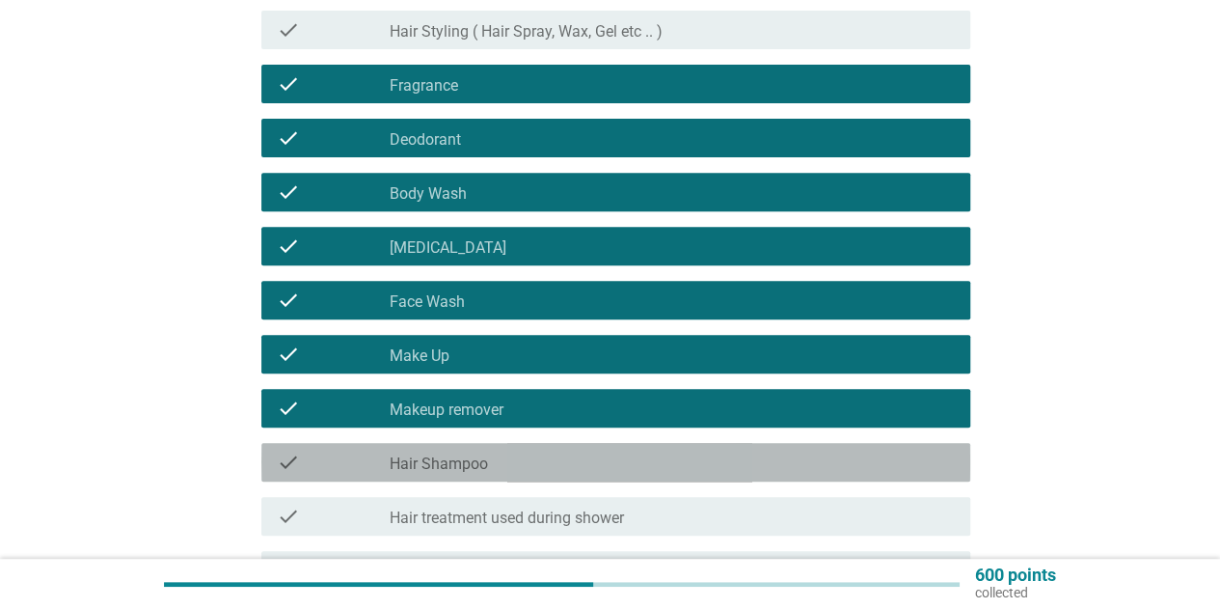
click at [486, 463] on label "Hair Shampoo" at bounding box center [439, 463] width 98 height 19
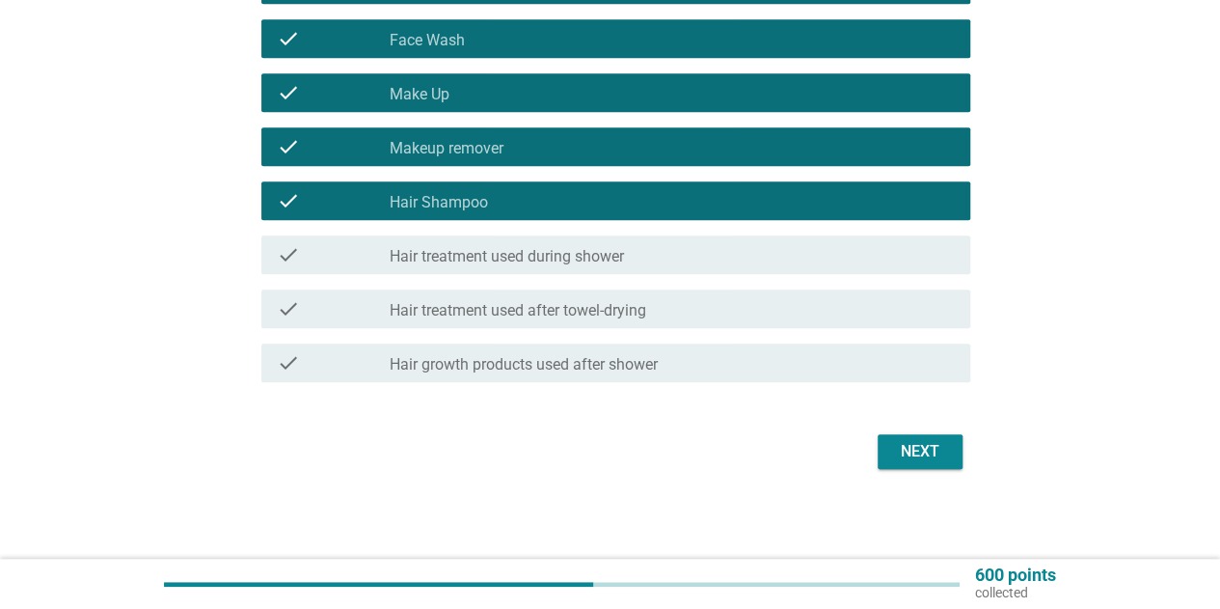
scroll to position [554, 0]
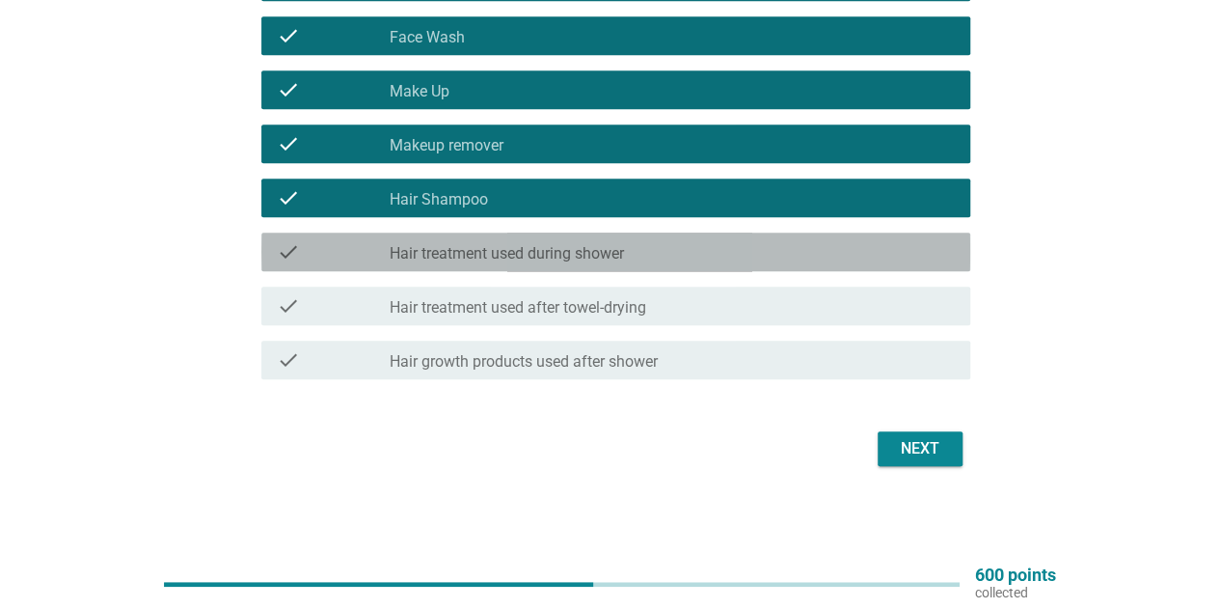
click at [564, 250] on label "Hair treatment used during shower" at bounding box center [507, 253] width 234 height 19
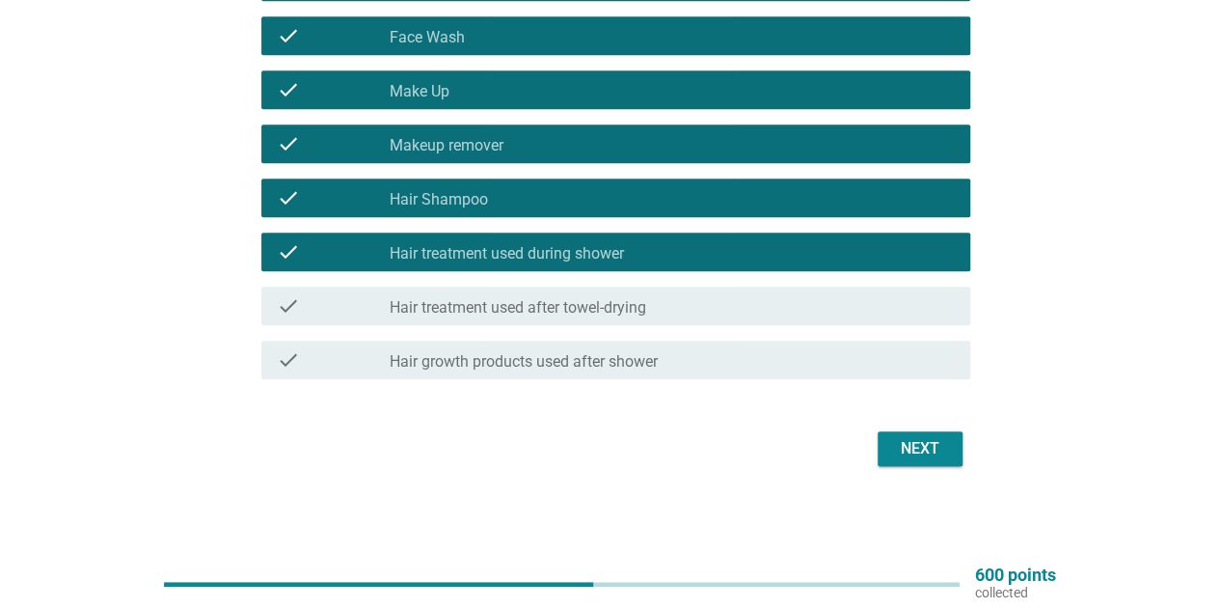
click at [753, 366] on div "check_box_outline_blank Hair growth products used after shower" at bounding box center [672, 359] width 565 height 23
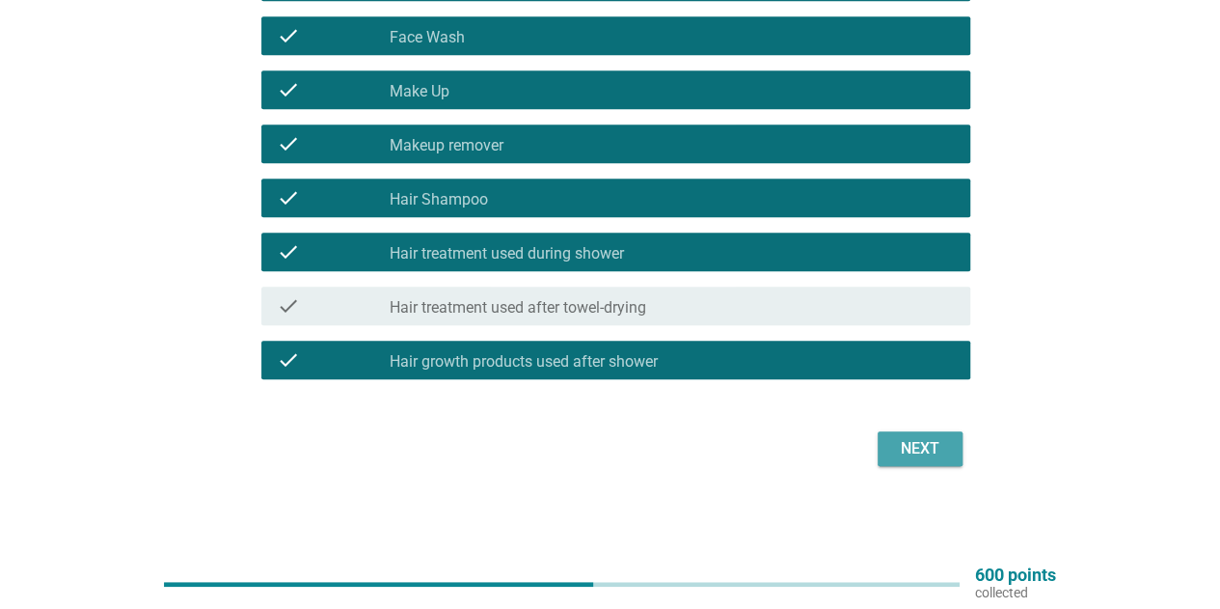
click at [922, 440] on div "Next" at bounding box center [920, 448] width 54 height 23
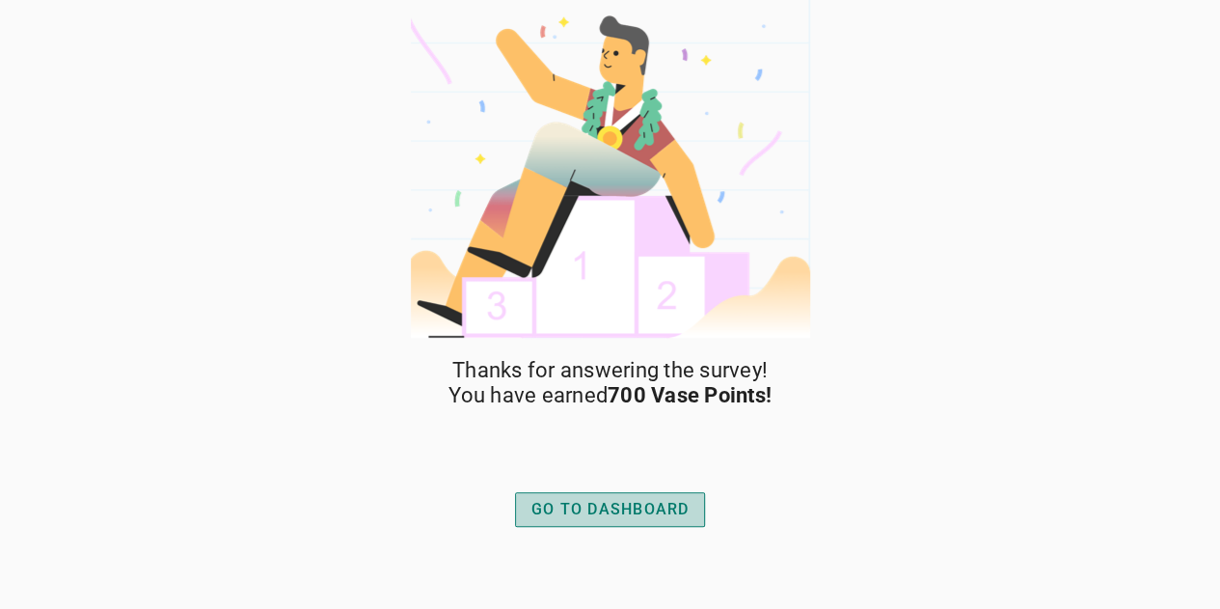
click at [605, 517] on div "GO TO DASHBOARD" at bounding box center [610, 509] width 158 height 23
